Goal: Navigation & Orientation: Find specific page/section

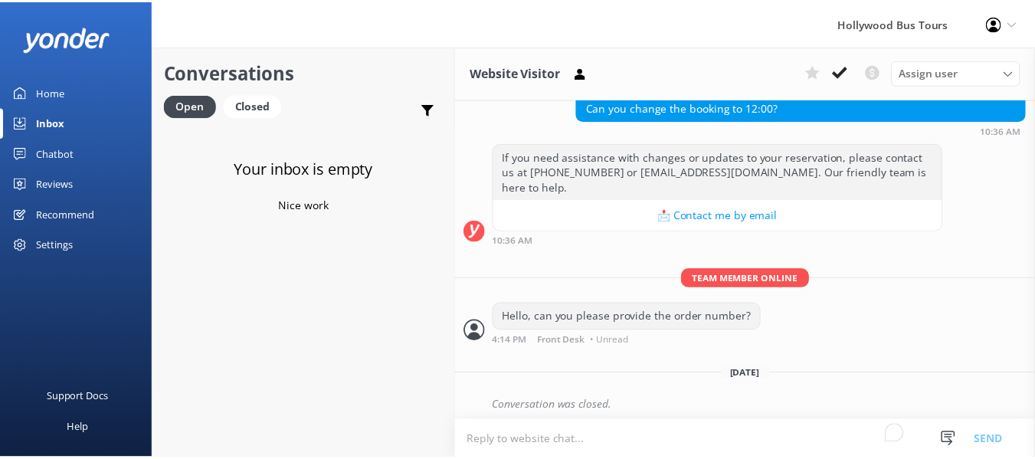
scroll to position [180, 0]
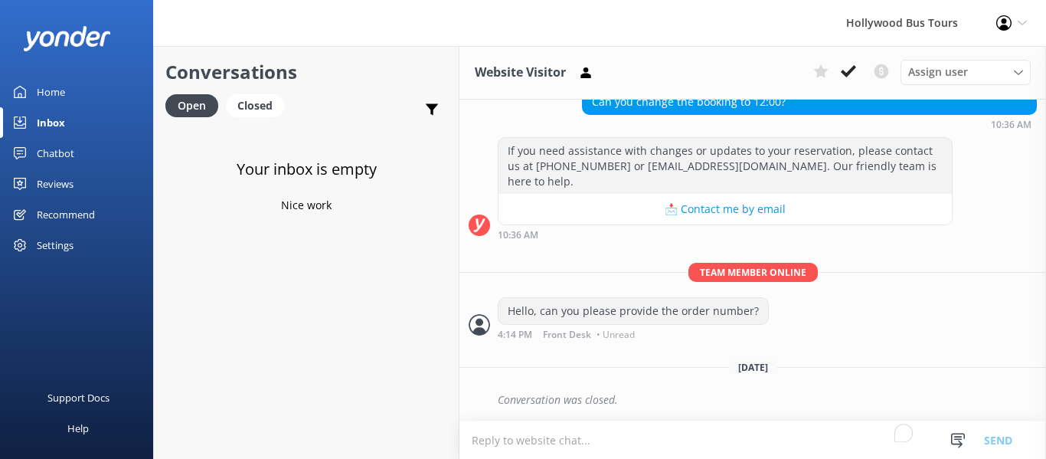
click at [57, 89] on div "Home" at bounding box center [51, 92] width 28 height 31
